Goal: Task Accomplishment & Management: Manage account settings

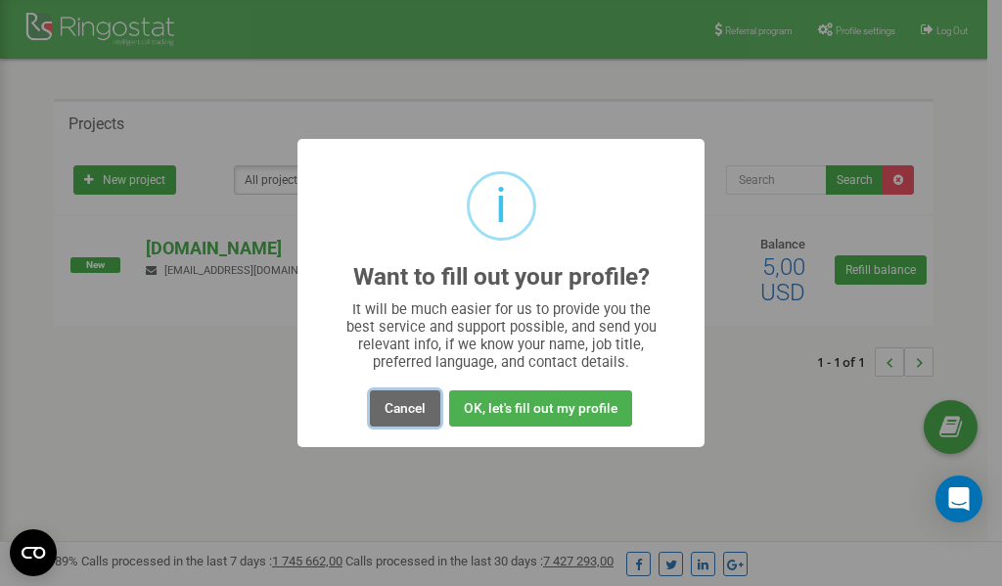
click at [423, 410] on button "Cancel" at bounding box center [405, 408] width 70 height 36
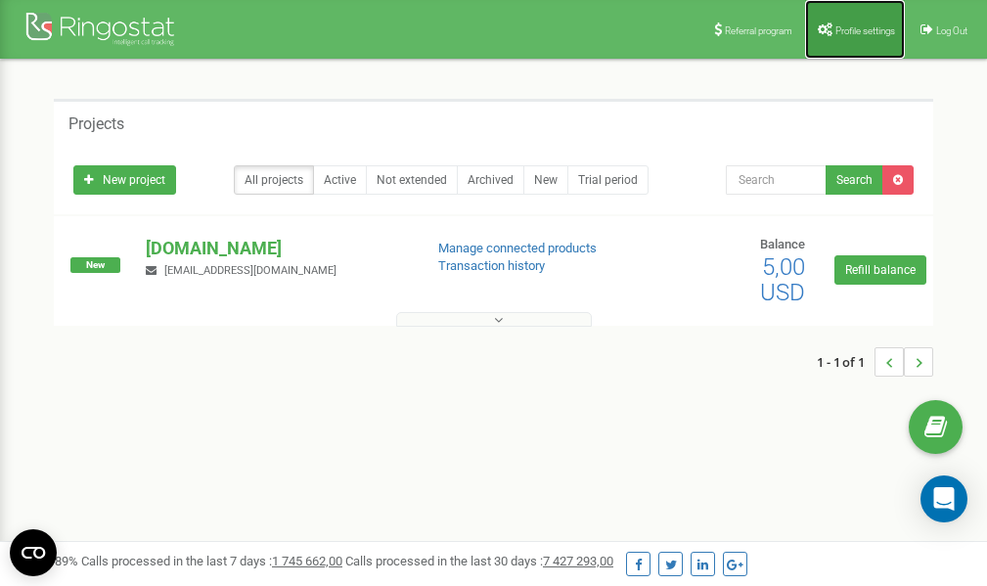
click at [853, 23] on link "Profile settings" at bounding box center [855, 29] width 100 height 59
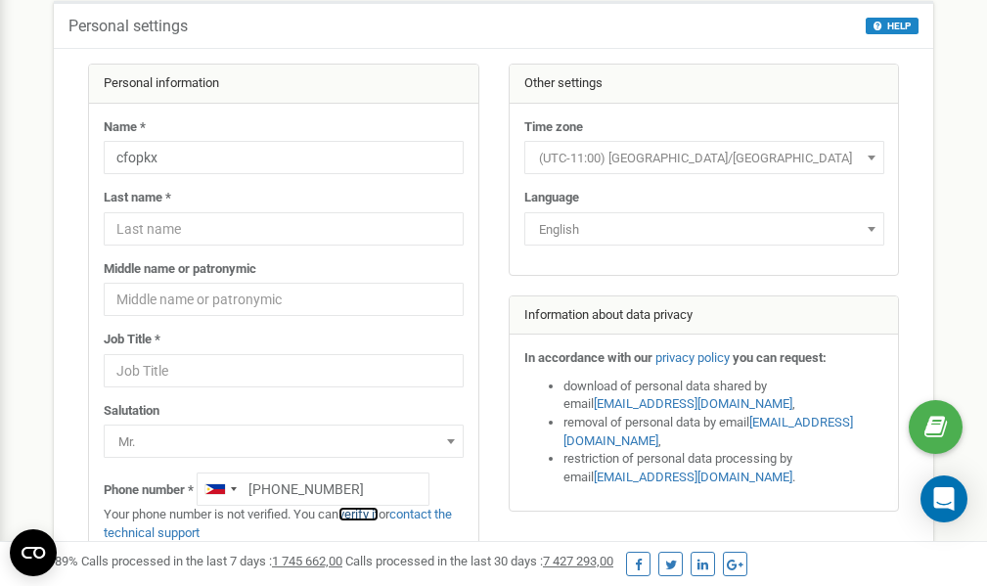
click at [365, 515] on link "verify it" at bounding box center [359, 514] width 40 height 15
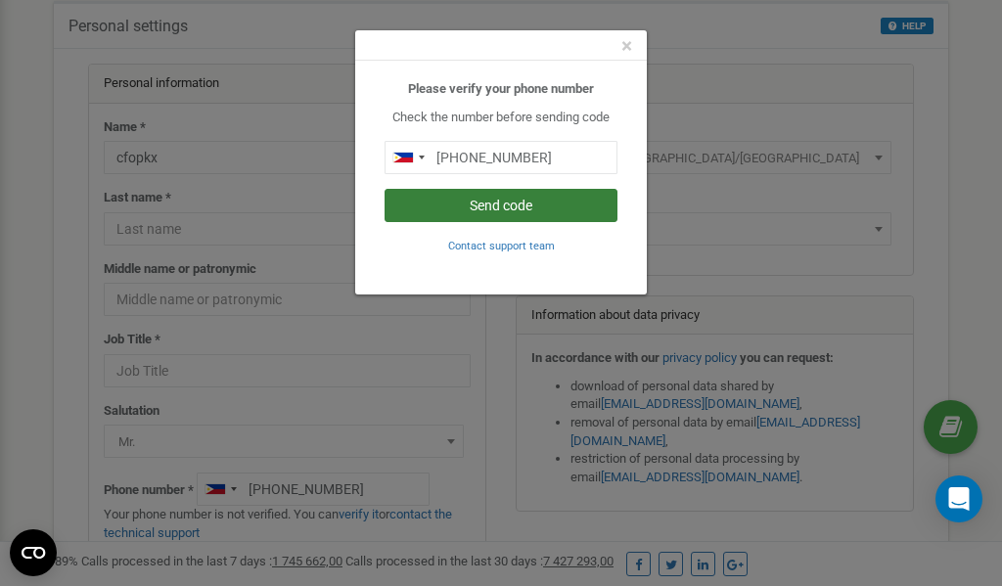
click at [514, 200] on button "Send code" at bounding box center [501, 205] width 233 height 33
